Goal: Task Accomplishment & Management: Manage account settings

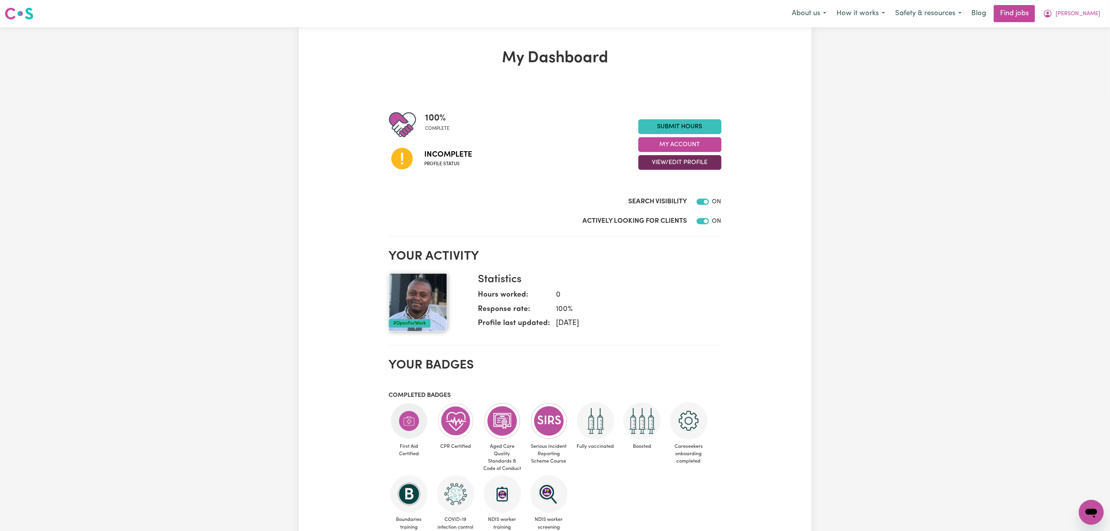
click at [672, 165] on button "View/Edit Profile" at bounding box center [680, 162] width 83 height 15
click at [675, 191] on link "Edit Profile" at bounding box center [675, 198] width 73 height 16
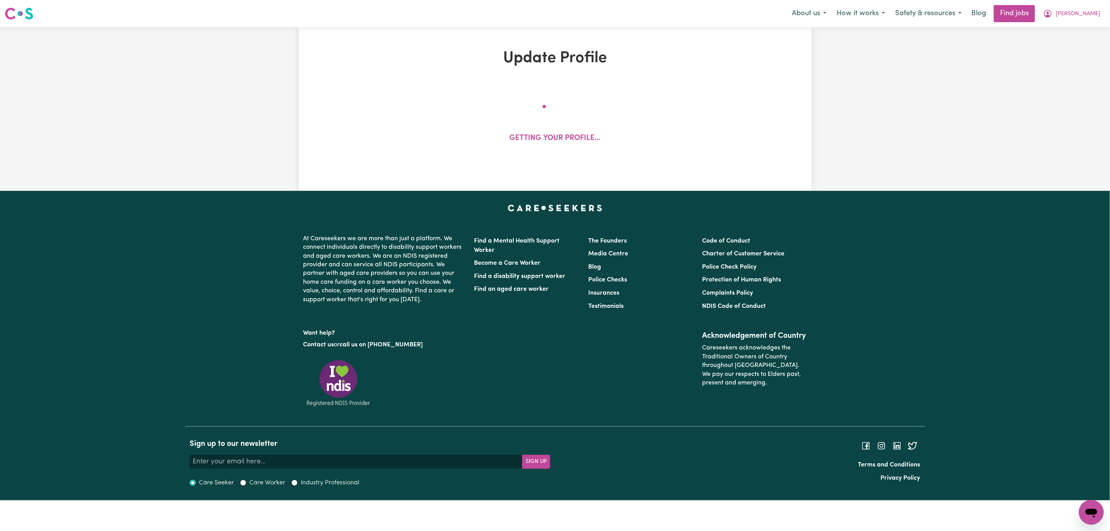
select select "male"
select select "Australian PR"
select select "Studying a healthcare related degree or qualification"
select select "75"
select select "95"
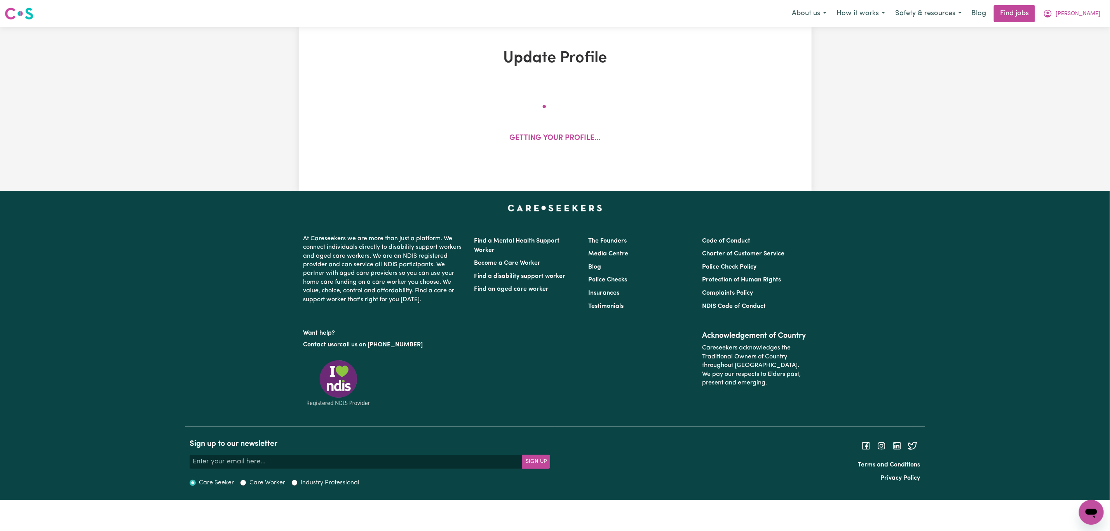
select select "105"
select select "110"
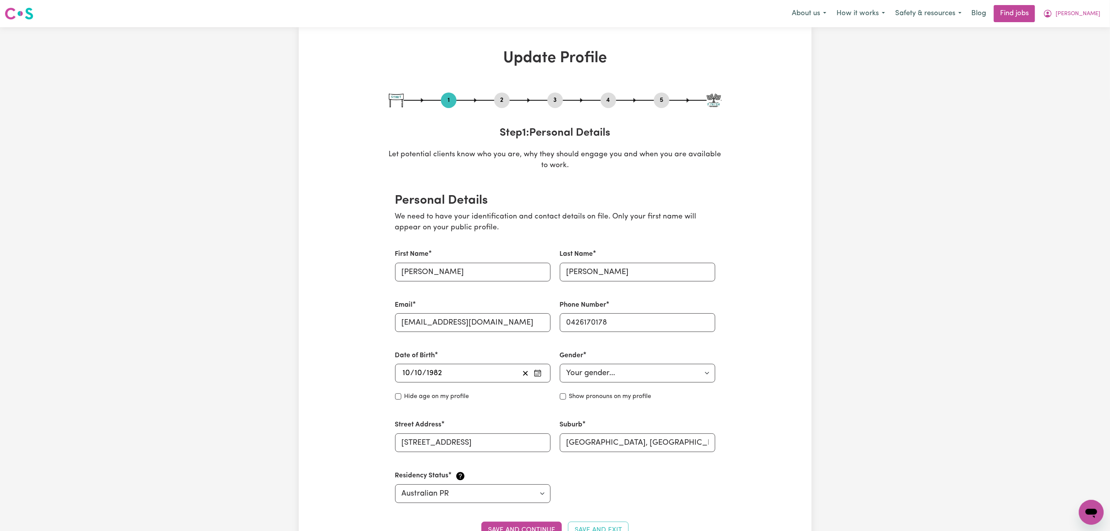
click at [503, 96] on button "2" at bounding box center [502, 100] width 16 height 10
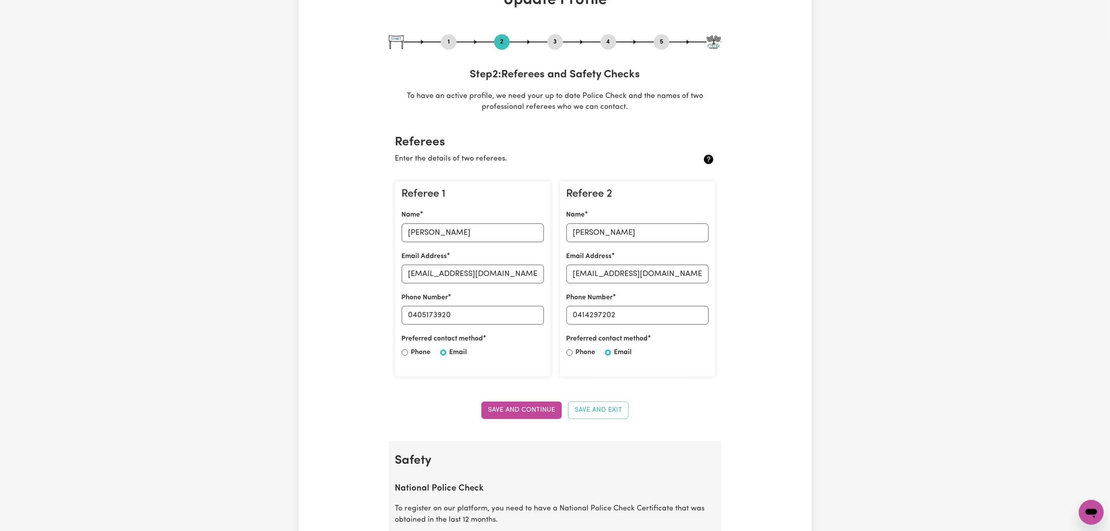
click at [554, 44] on button "3" at bounding box center [556, 42] width 16 height 10
select select "2023"
select select "2025"
select select "2024"
select select "2020"
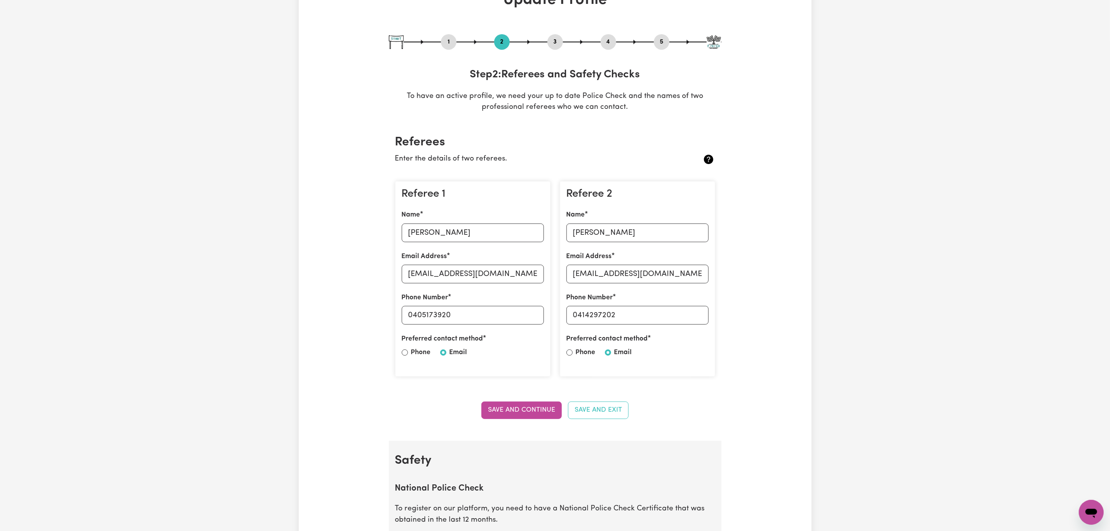
select select "2023"
select select "Certificate III (Individual Support)"
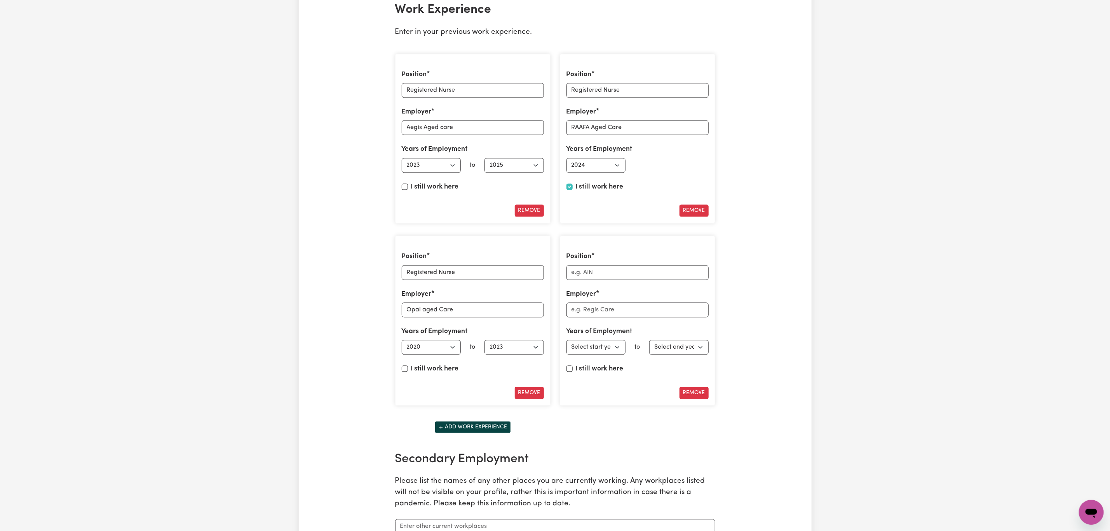
scroll to position [1283, 0]
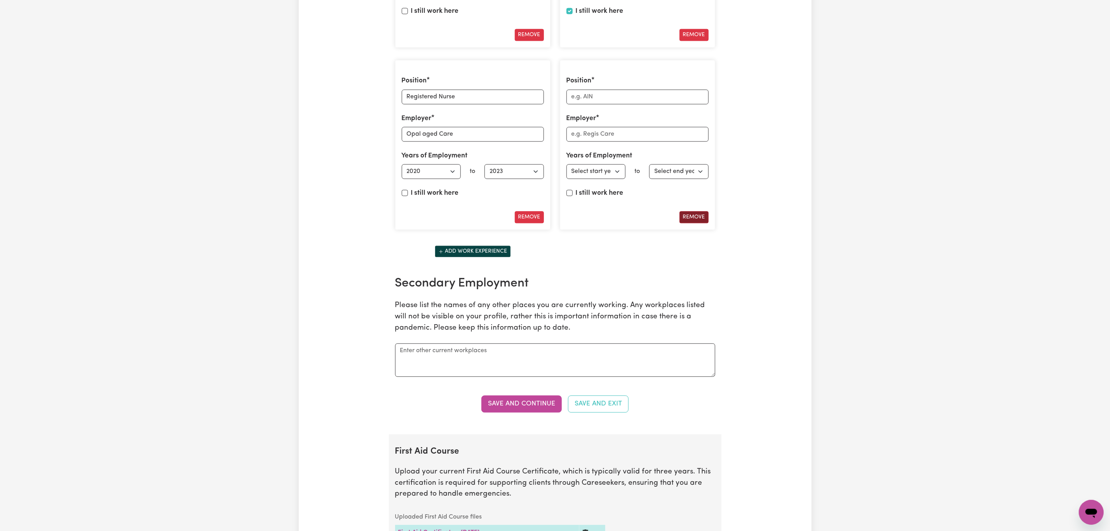
click at [700, 223] on button "Remove" at bounding box center [694, 217] width 29 height 12
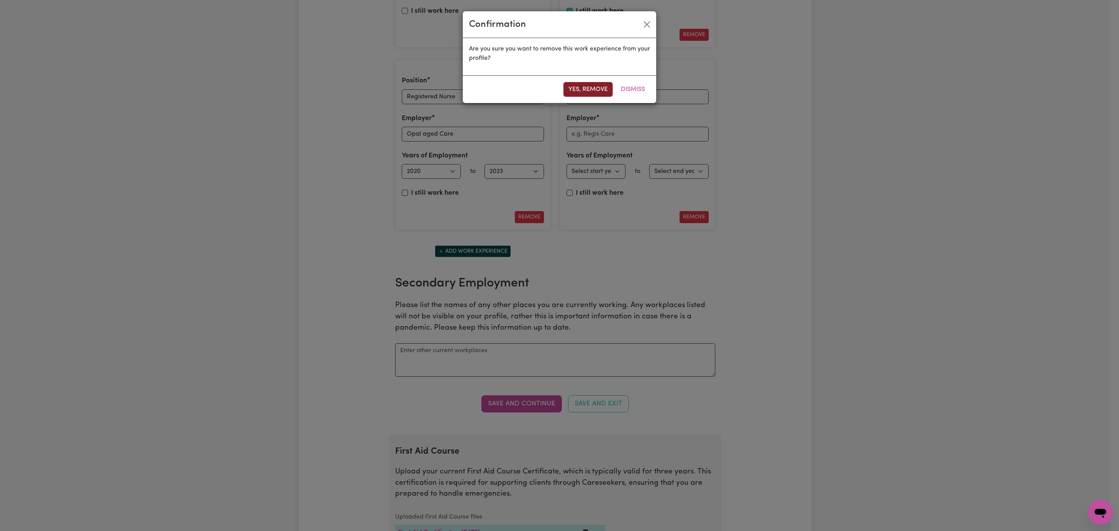
click at [576, 93] on button "Yes, remove" at bounding box center [588, 89] width 49 height 15
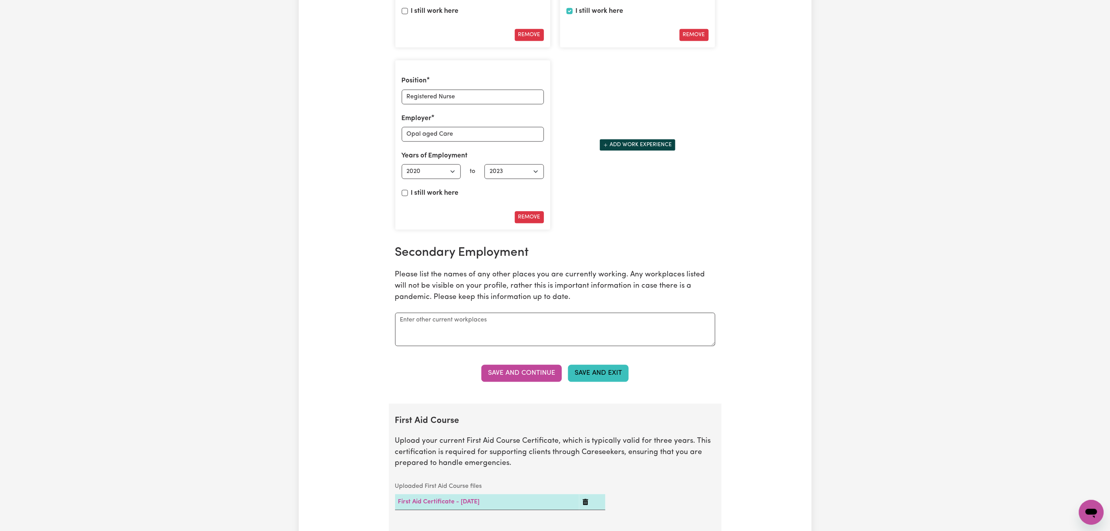
click at [585, 380] on button "Save and Exit" at bounding box center [598, 373] width 61 height 17
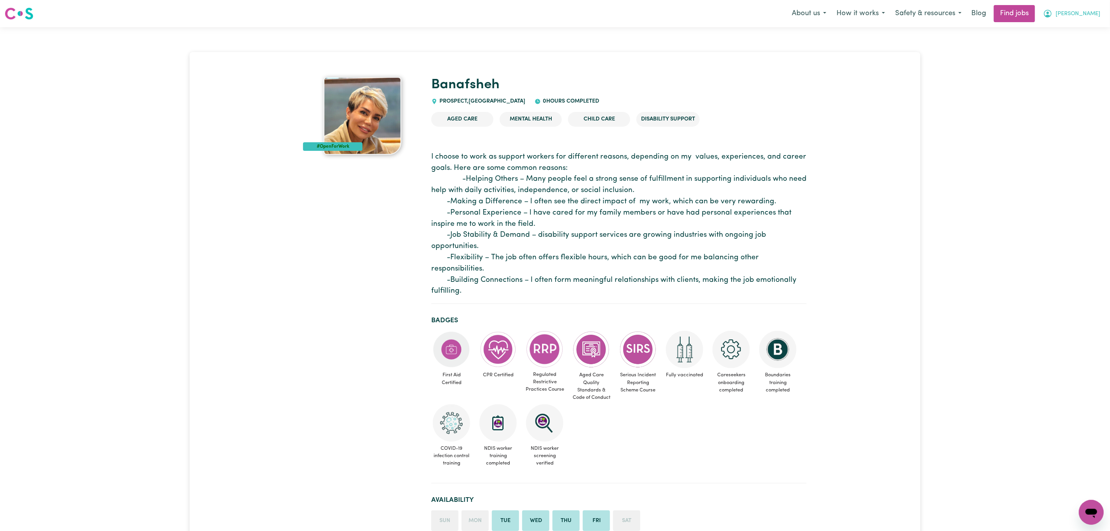
click at [1083, 8] on button "[PERSON_NAME]" at bounding box center [1072, 13] width 67 height 16
click at [1075, 62] on link "Logout" at bounding box center [1074, 59] width 61 height 15
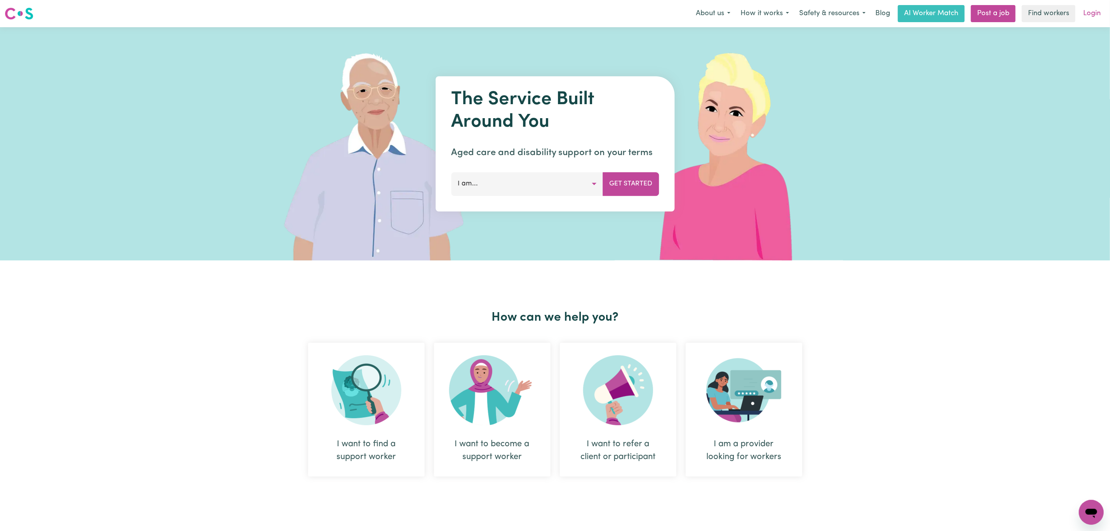
click at [1091, 13] on link "Login" at bounding box center [1092, 13] width 27 height 17
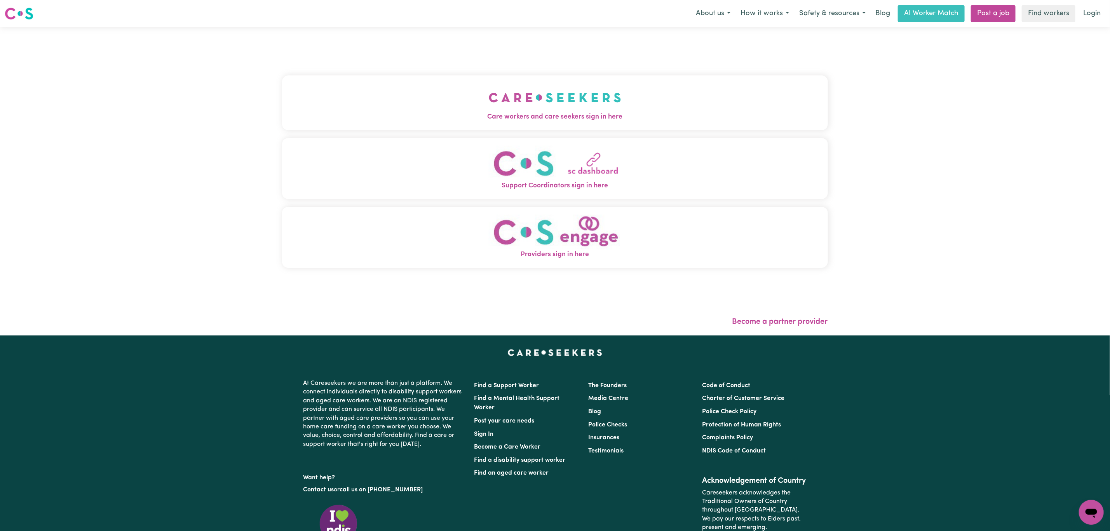
click at [538, 107] on img "Care workers and care seekers sign in here" at bounding box center [555, 97] width 133 height 29
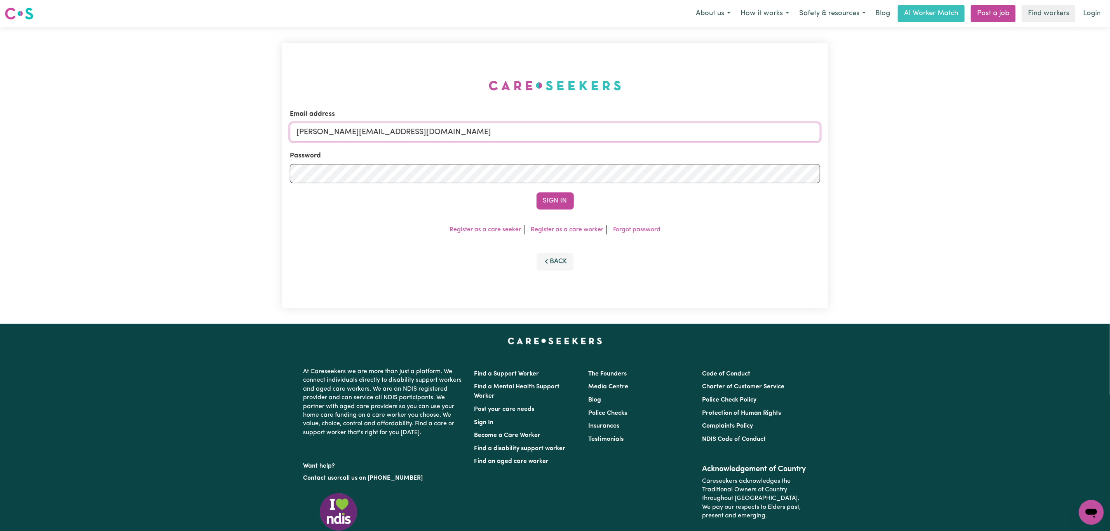
drag, startPoint x: 354, startPoint y: 122, endPoint x: 351, endPoint y: 126, distance: 5.2
click at [354, 123] on input "mikayla+engage@careseekers.com.au" at bounding box center [555, 132] width 531 height 19
drag, startPoint x: 336, startPoint y: 134, endPoint x: 576, endPoint y: 189, distance: 246.3
click at [570, 140] on input "superuser~mikayla@careseekers.com.au" at bounding box center [555, 132] width 531 height 19
type input "superuser~violetariana002@gmail.com"
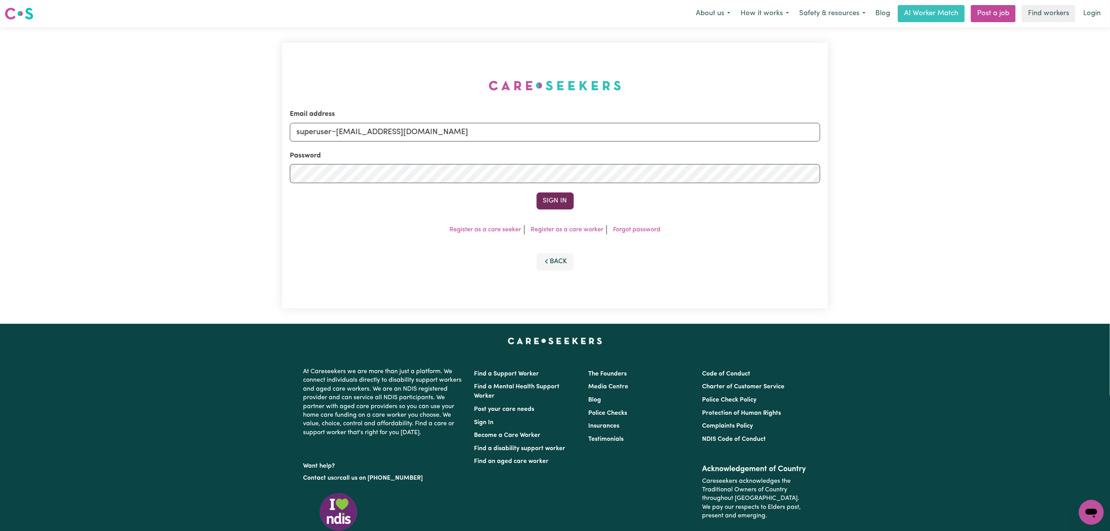
click at [571, 201] on button "Sign In" at bounding box center [555, 200] width 37 height 17
